Goal: Check status

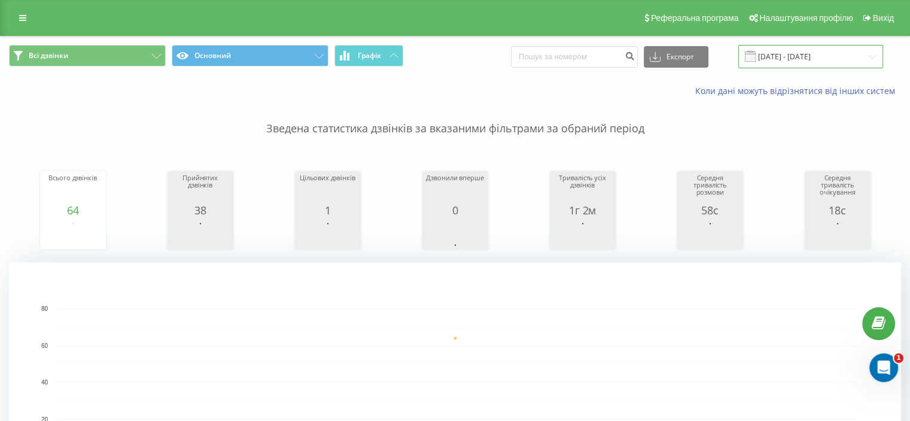
click at [813, 58] on input "21.08.2025 - 21.08.2025" at bounding box center [810, 56] width 145 height 23
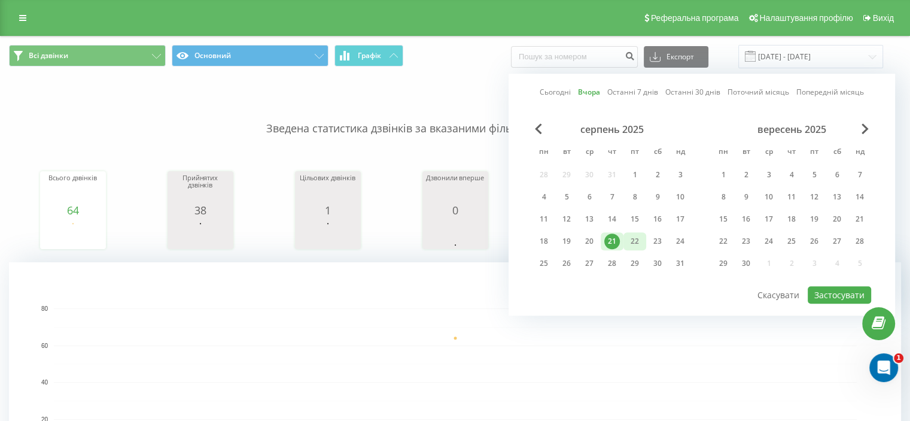
click at [629, 244] on div "22" at bounding box center [635, 241] width 16 height 16
click at [844, 289] on button "Застосувати" at bounding box center [839, 294] width 63 height 17
type input "[DATE] - [DATE]"
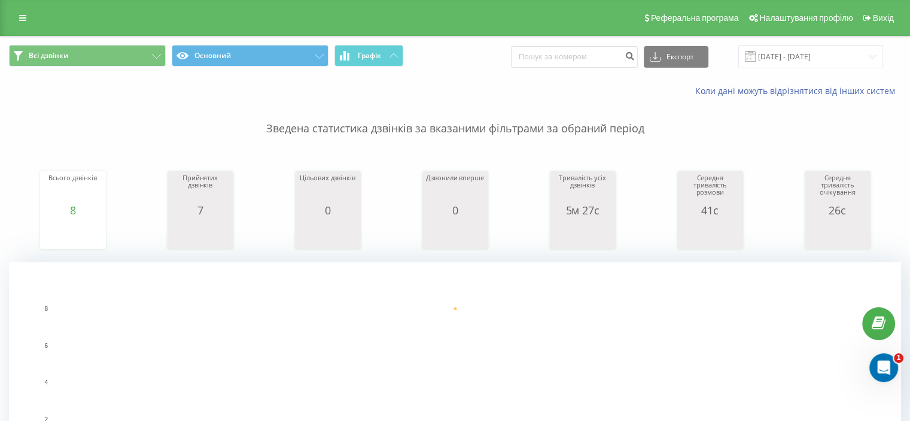
click at [769, 302] on rect "A chart." at bounding box center [455, 381] width 892 height 239
click at [622, 152] on div "Всього дзвінків 8 date totalCalls [DATE] 8 [DATE] Прийнятих дзвінків 7 date ans…" at bounding box center [455, 198] width 892 height 103
